Goal: Use online tool/utility: Utilize a website feature to perform a specific function

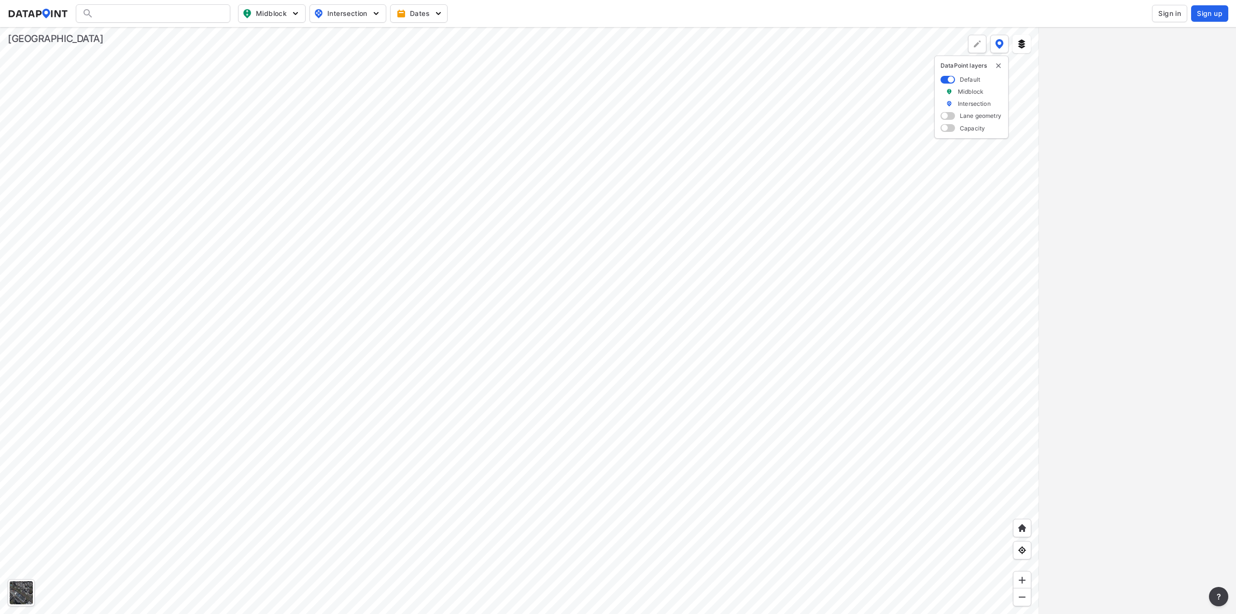
click at [950, 127] on span at bounding box center [948, 128] width 14 height 8
click at [947, 129] on input "checkbox" at bounding box center [944, 129] width 6 height 0
click at [949, 89] on span at bounding box center [948, 92] width 14 height 8
click at [947, 92] on input "checkbox" at bounding box center [944, 92] width 6 height 0
click at [949, 73] on div "DataPoint layers Default Lane geometry Set Not Set Capacity" at bounding box center [971, 97] width 74 height 83
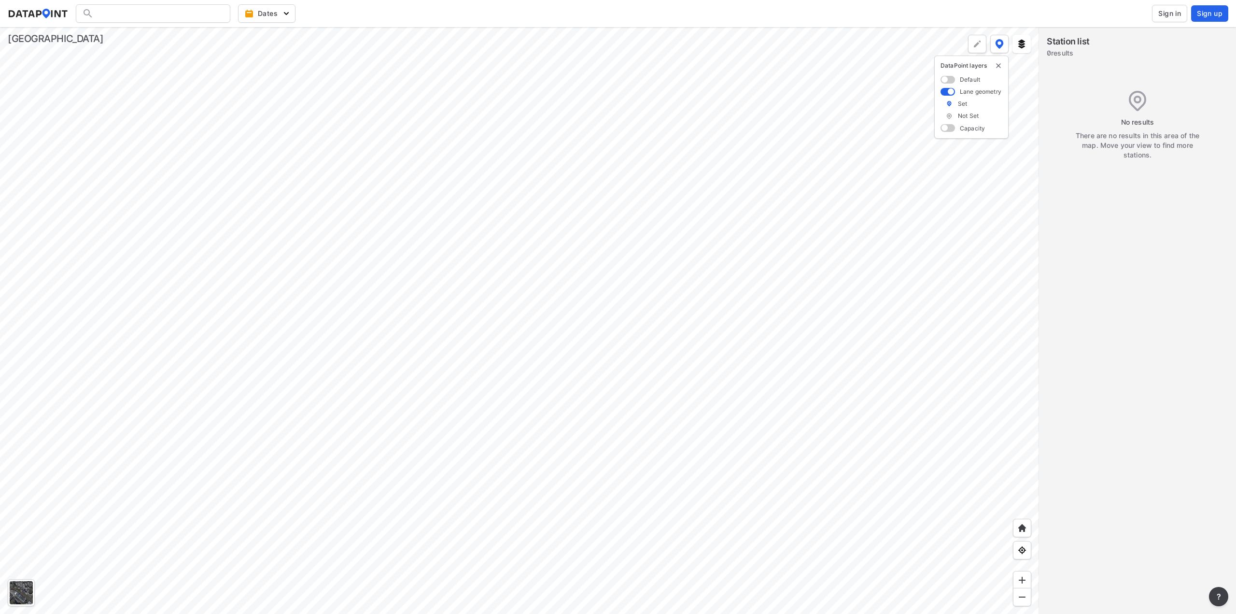
click at [948, 77] on span at bounding box center [948, 80] width 14 height 8
click at [947, 80] on input "checkbox" at bounding box center [944, 80] width 6 height 0
click at [998, 65] on img "delete" at bounding box center [999, 66] width 8 height 8
click at [1021, 49] on button at bounding box center [1022, 44] width 18 height 18
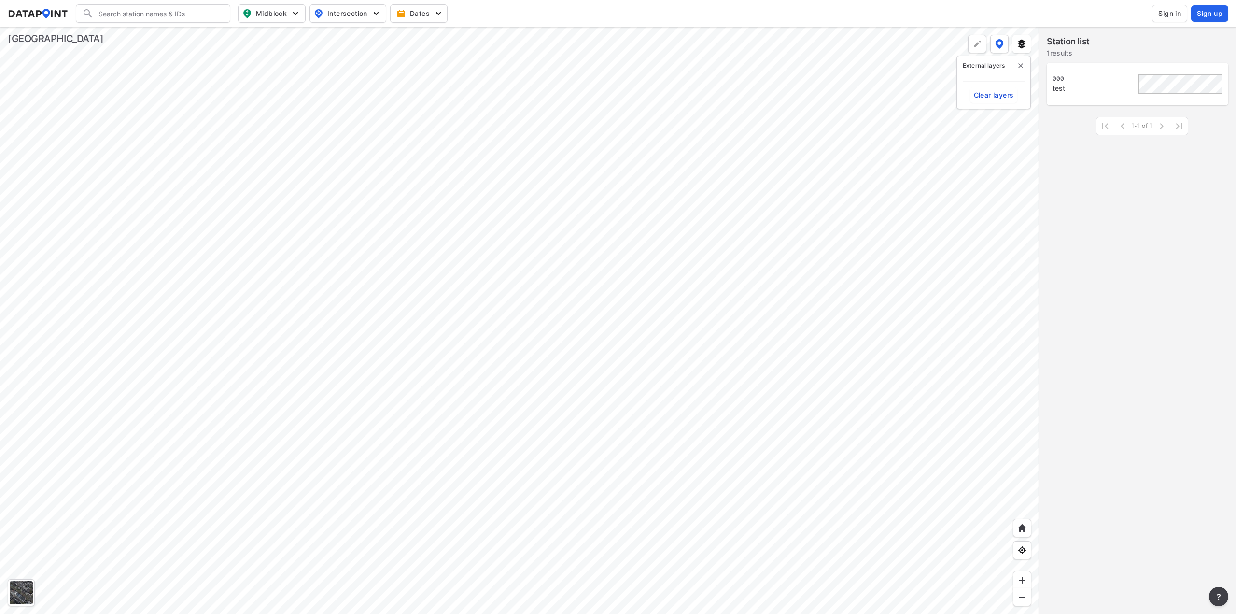
click at [997, 99] on span "Clear layers" at bounding box center [994, 95] width 40 height 10
click at [486, 251] on div at bounding box center [519, 320] width 1039 height 587
click at [1020, 63] on img "delete" at bounding box center [1021, 66] width 8 height 8
click at [1029, 46] on button at bounding box center [1022, 44] width 18 height 18
click at [988, 42] on div at bounding box center [519, 320] width 1039 height 587
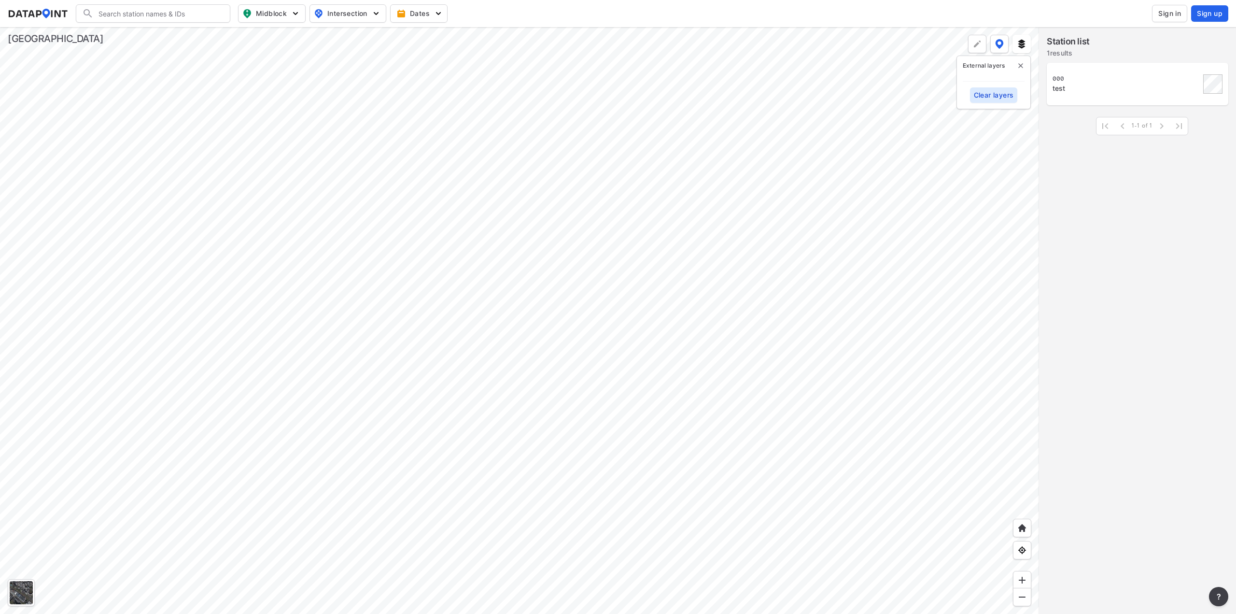
click at [984, 42] on div at bounding box center [977, 44] width 18 height 18
click at [965, 43] on label "Remove" at bounding box center [966, 44] width 26 height 10
click at [965, 43] on div at bounding box center [519, 320] width 1039 height 587
click at [974, 44] on img at bounding box center [977, 44] width 10 height 10
click at [748, 36] on div at bounding box center [519, 320] width 1039 height 587
